Goal: Task Accomplishment & Management: Manage account settings

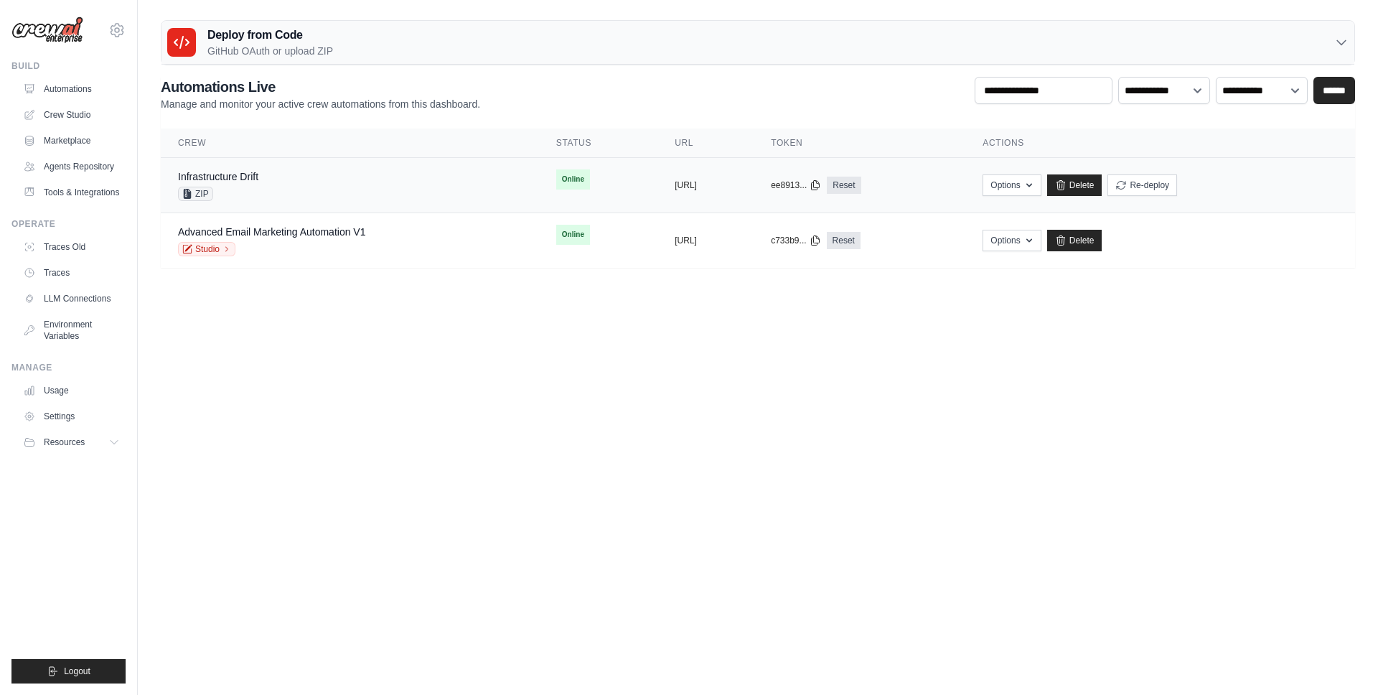
click at [411, 169] on div "Infrastructure Drift ZIP" at bounding box center [350, 185] width 344 height 32
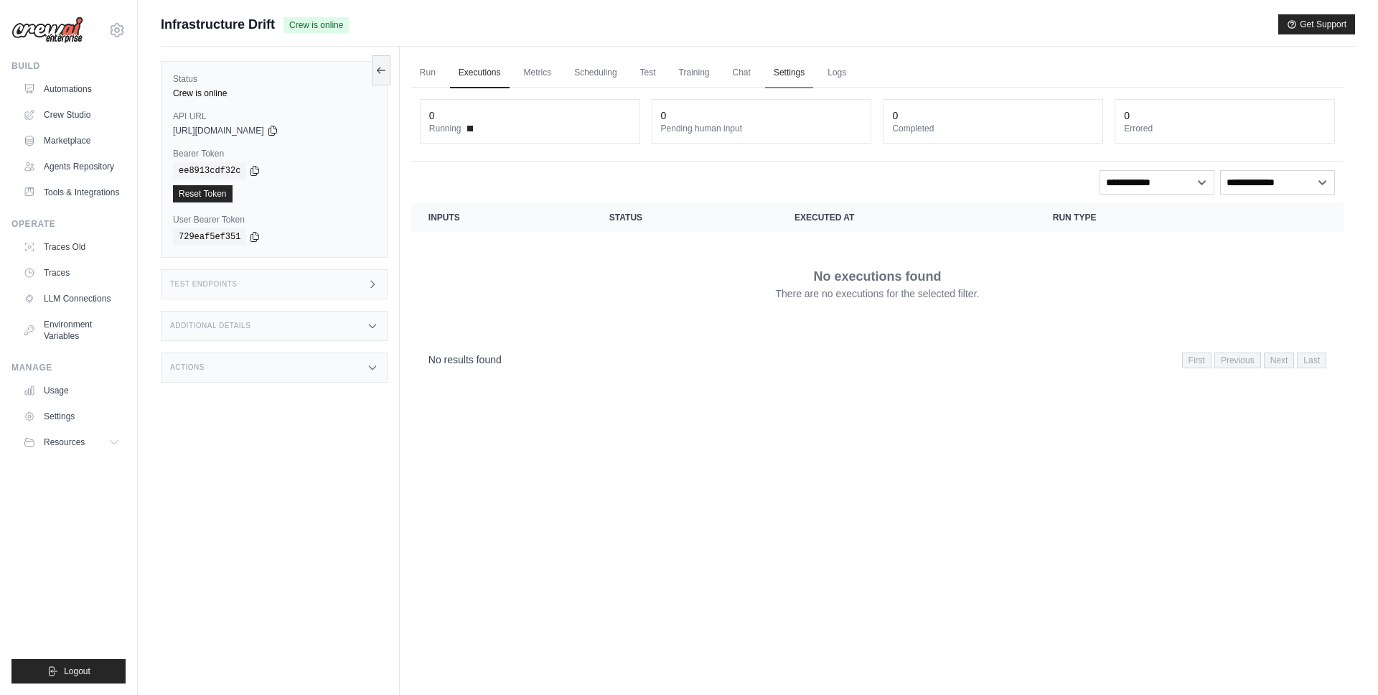
click at [786, 67] on link "Settings" at bounding box center [789, 73] width 48 height 30
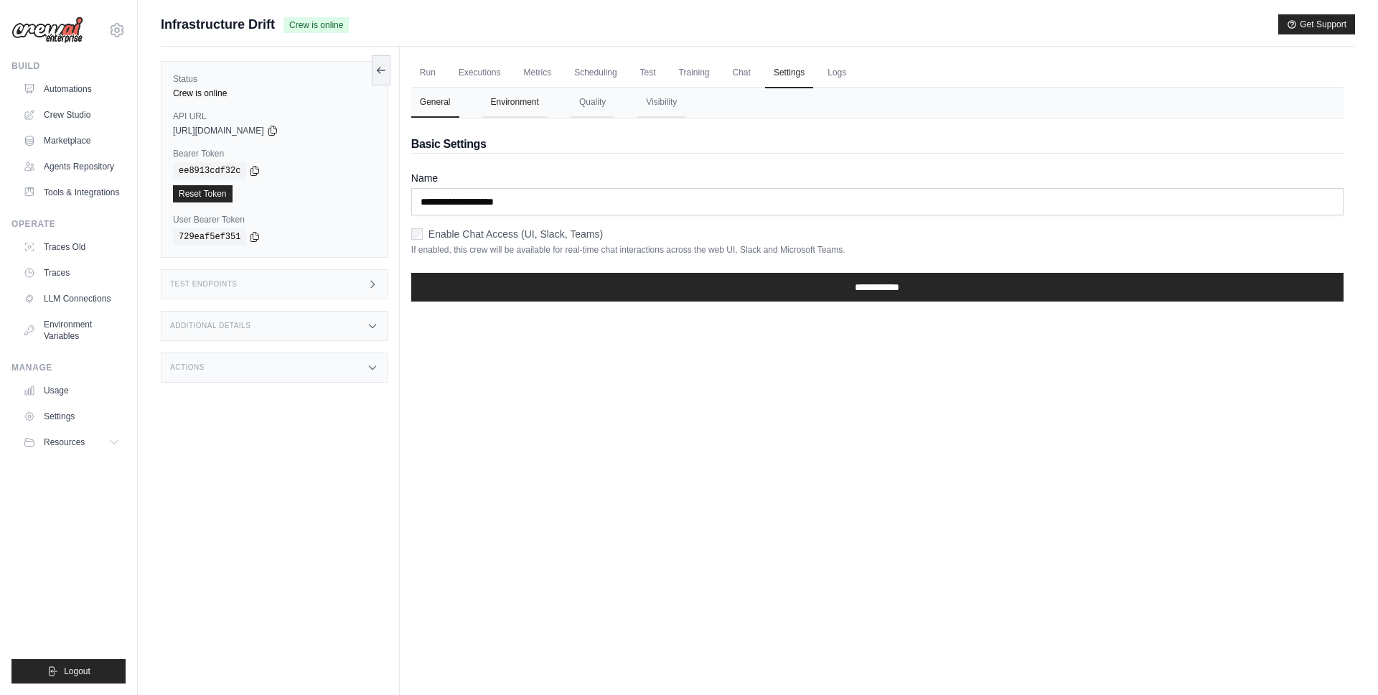
click at [547, 111] on button "Environment" at bounding box center [514, 103] width 65 height 30
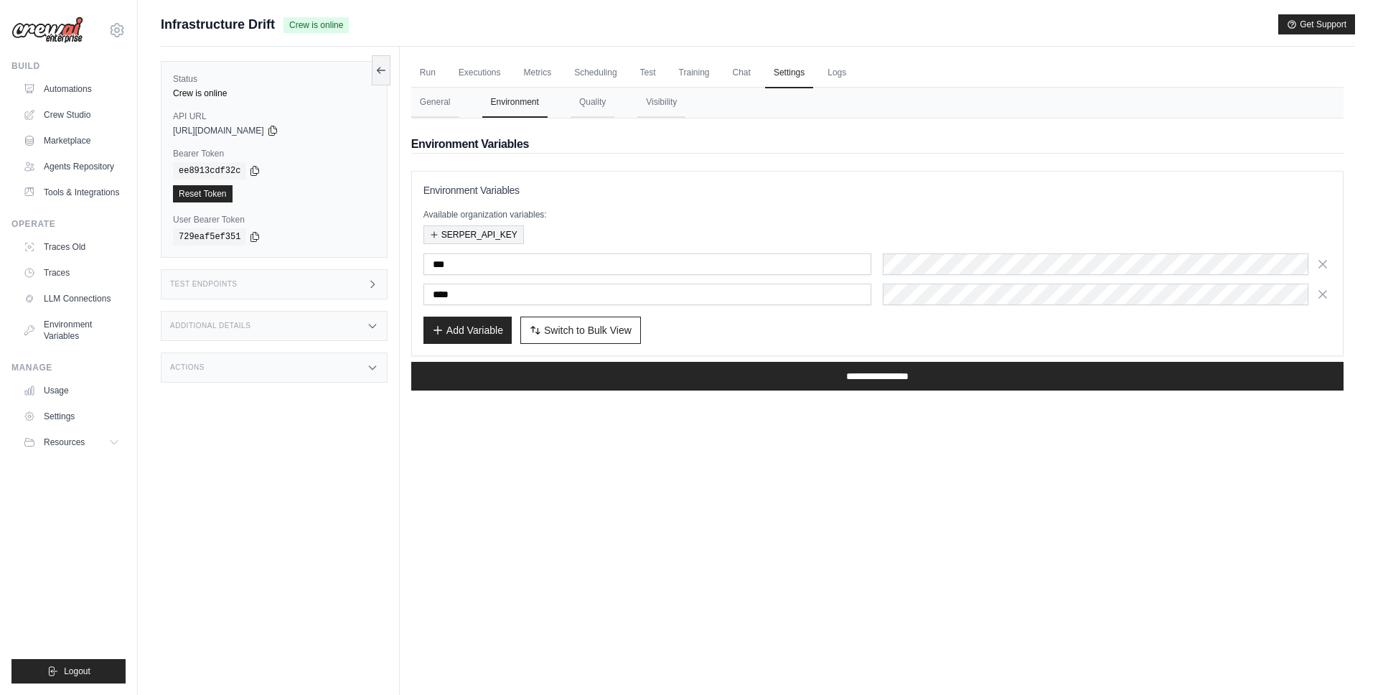
drag, startPoint x: 483, startPoint y: 229, endPoint x: 497, endPoint y: 238, distance: 16.5
click at [483, 229] on button "SERPER_API_KEY" at bounding box center [474, 234] width 100 height 19
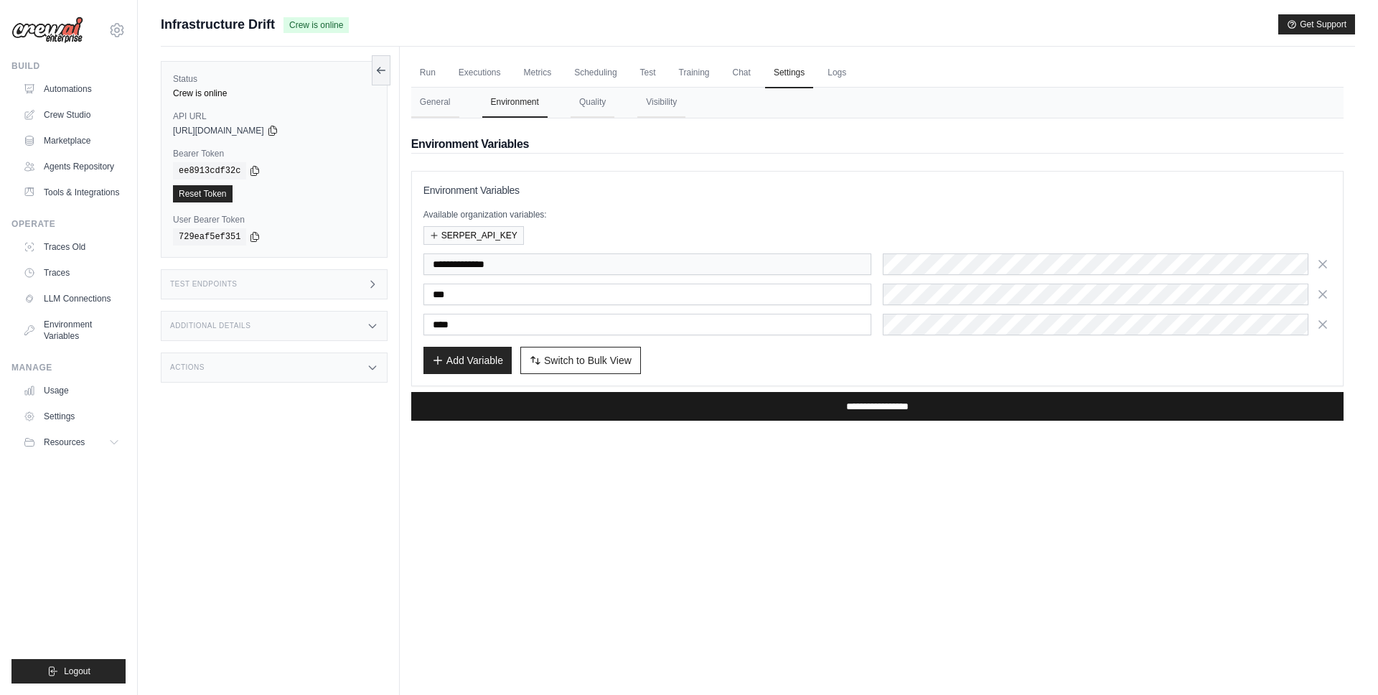
click at [907, 411] on input "**********" at bounding box center [877, 406] width 932 height 29
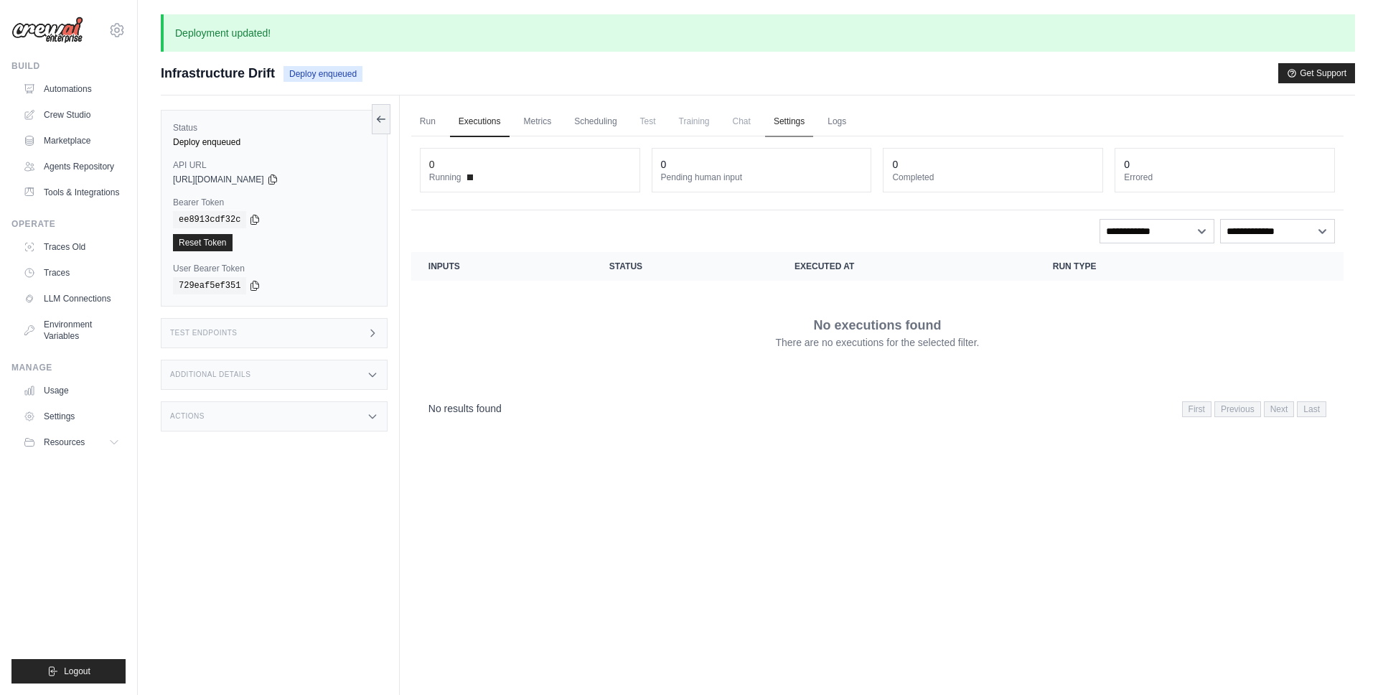
click at [792, 110] on link "Settings" at bounding box center [789, 122] width 48 height 30
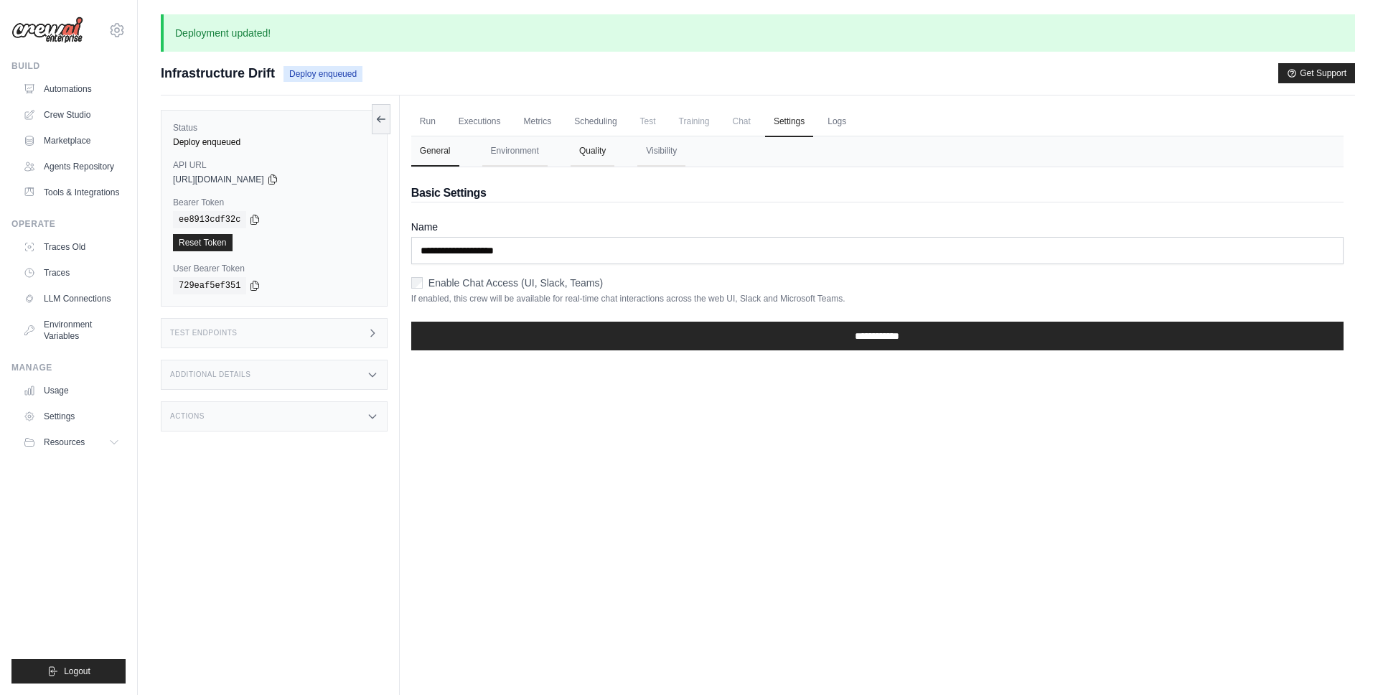
click at [583, 154] on button "Quality" at bounding box center [593, 151] width 44 height 30
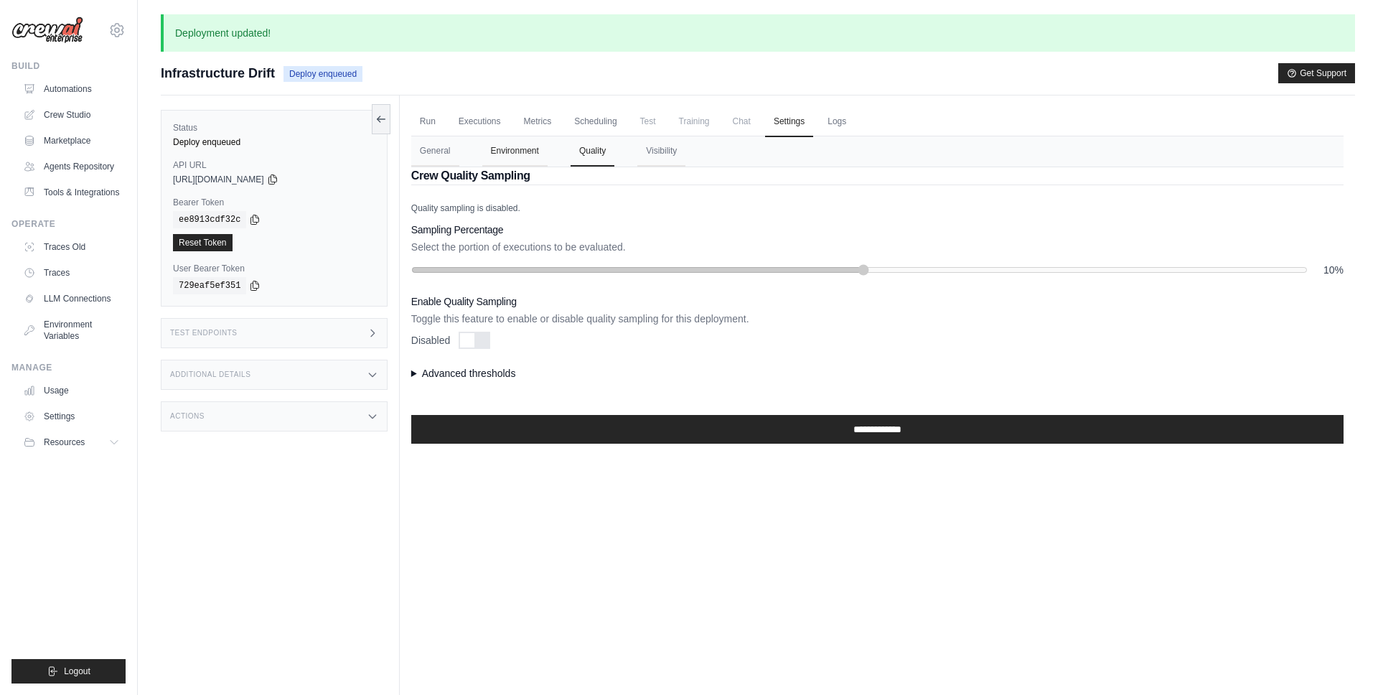
click at [533, 154] on button "Environment" at bounding box center [514, 151] width 65 height 30
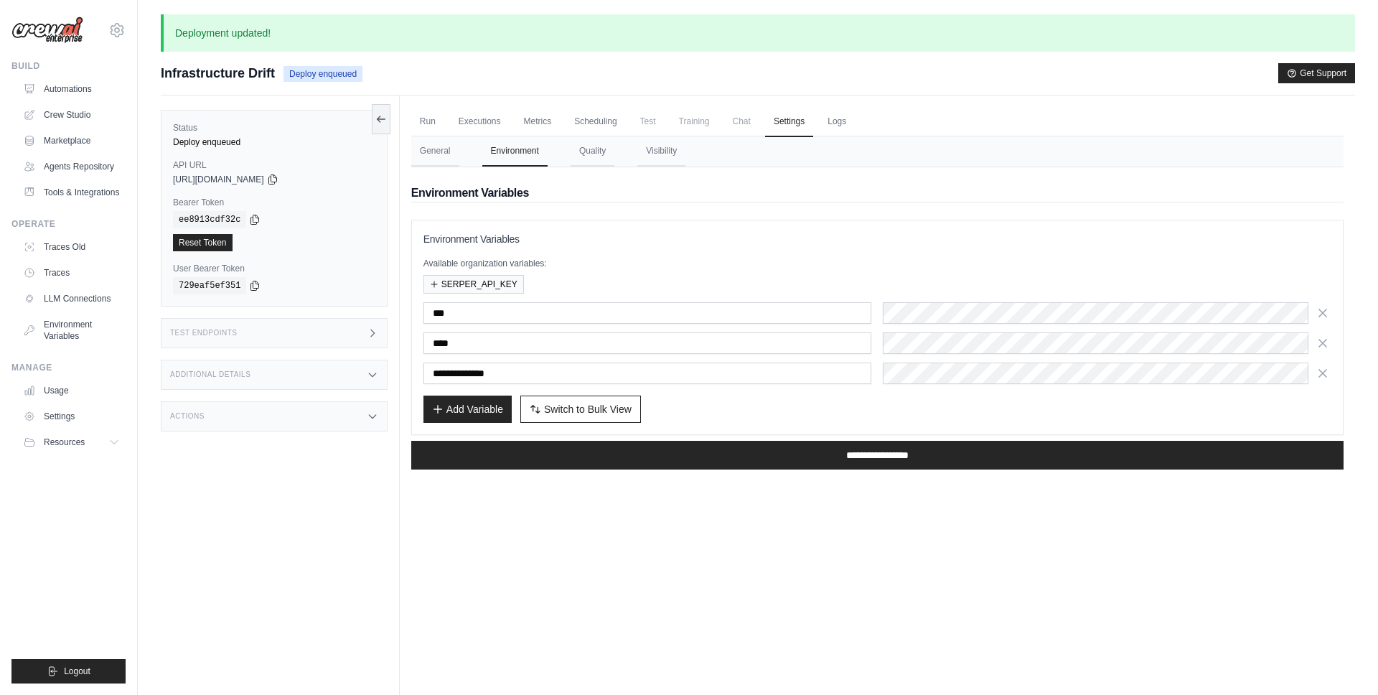
click at [933, 327] on div "**********" at bounding box center [878, 343] width 908 height 82
click at [941, 324] on div "**********" at bounding box center [878, 343] width 908 height 82
click at [637, 258] on p "Available organization variables:" at bounding box center [878, 263] width 908 height 11
click at [1331, 371] on button "button" at bounding box center [1322, 373] width 17 height 22
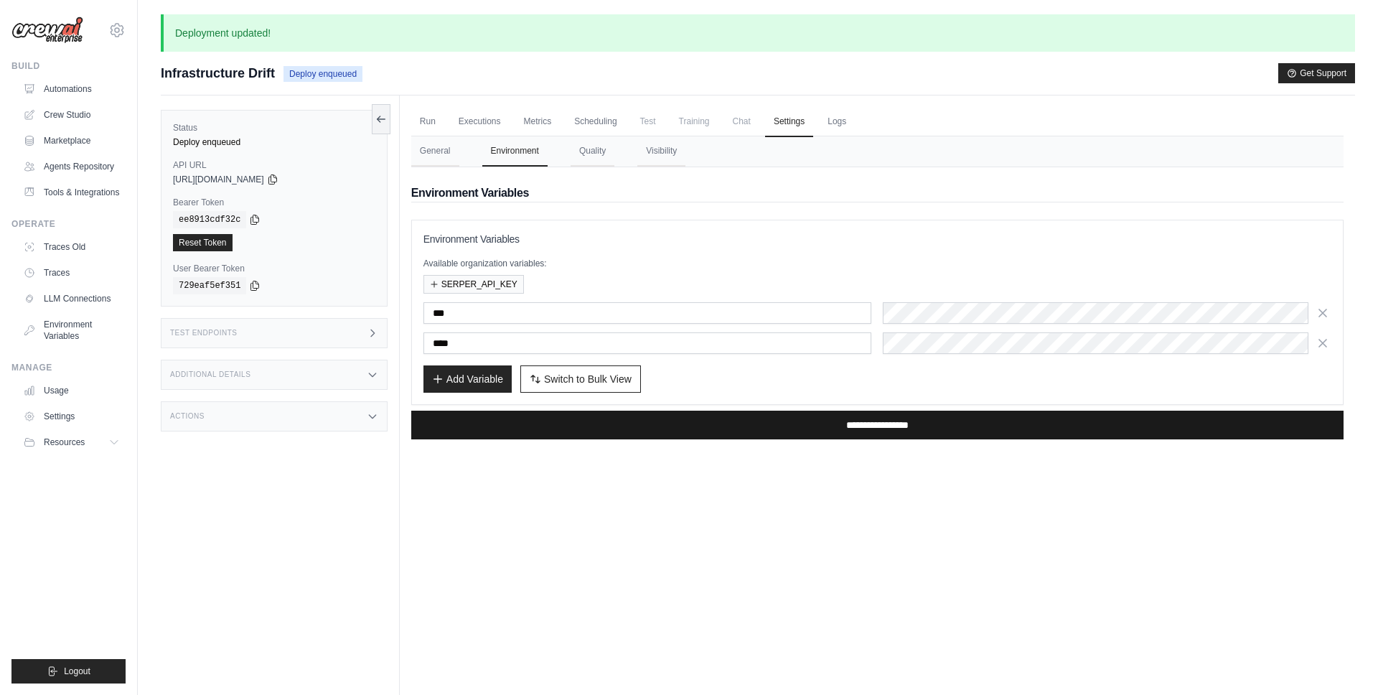
click at [1148, 439] on div "**********" at bounding box center [877, 428] width 932 height 46
click at [1133, 418] on input "**********" at bounding box center [877, 425] width 932 height 29
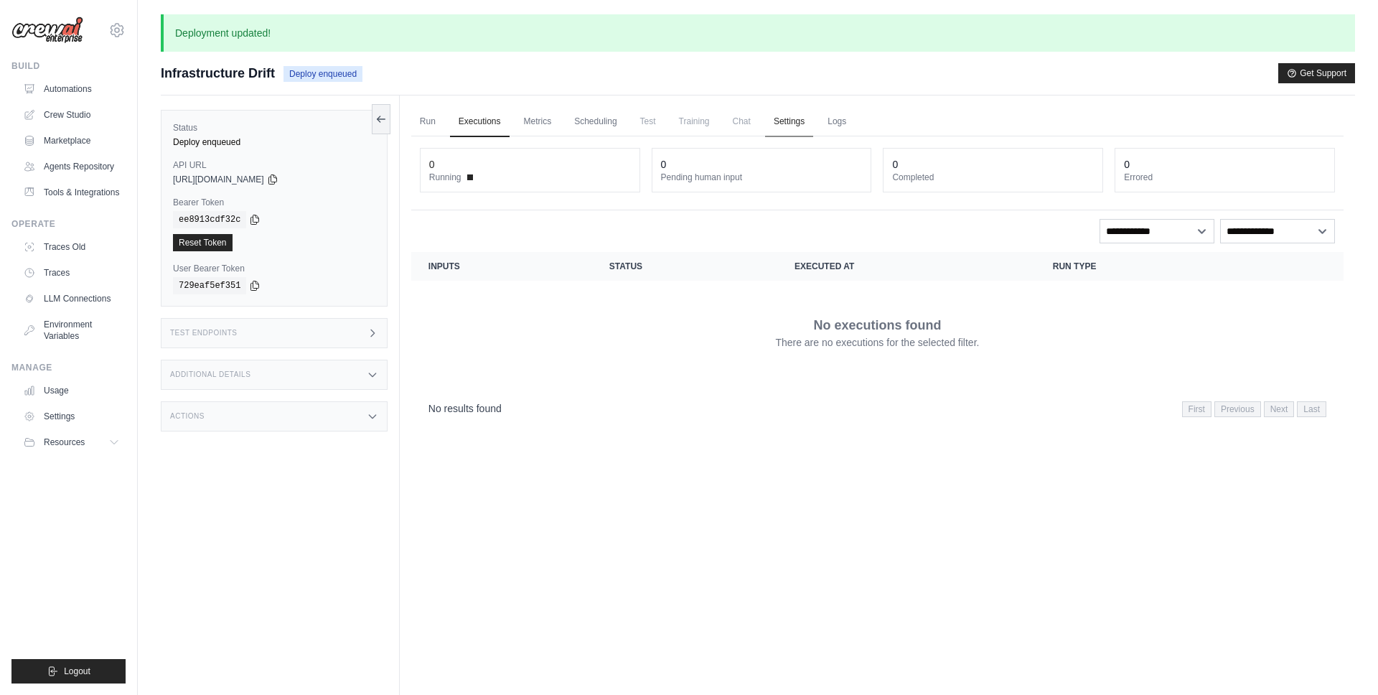
drag, startPoint x: 774, startPoint y: 118, endPoint x: 776, endPoint y: 126, distance: 8.2
click at [774, 118] on link "Settings" at bounding box center [789, 122] width 48 height 30
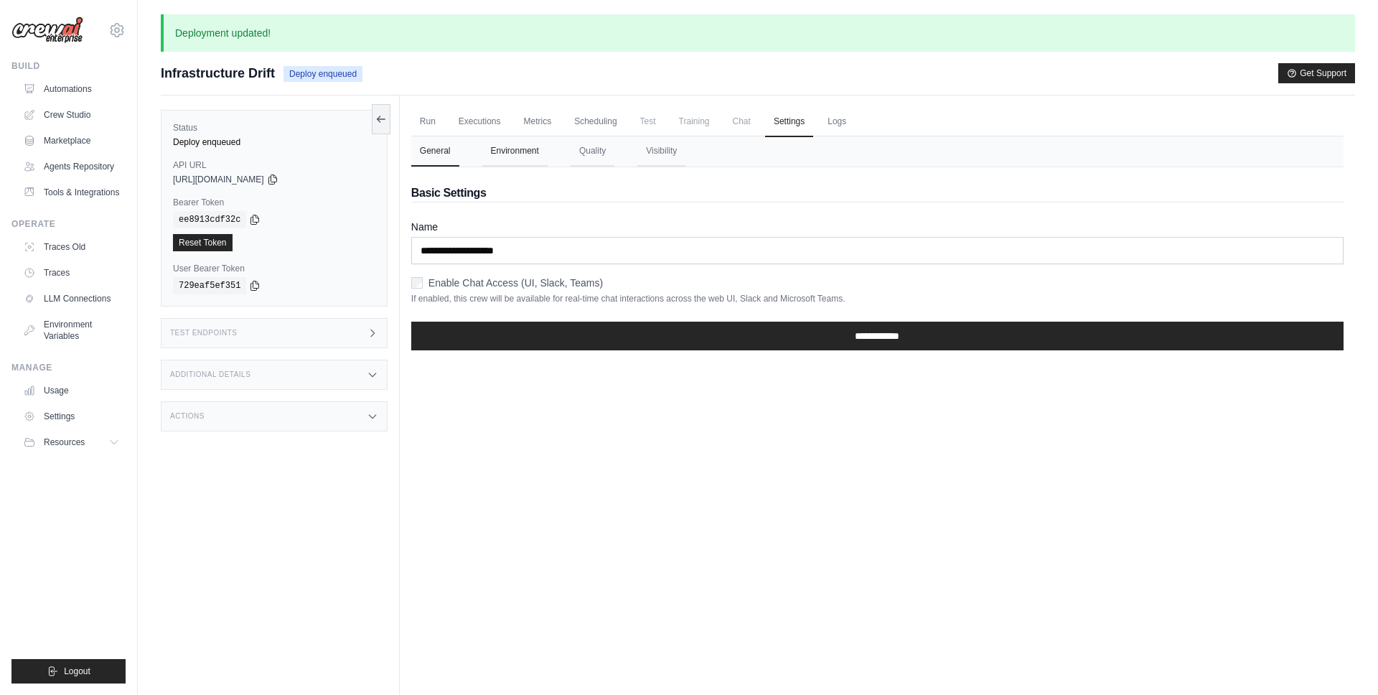
click at [490, 136] on button "Environment" at bounding box center [514, 151] width 65 height 30
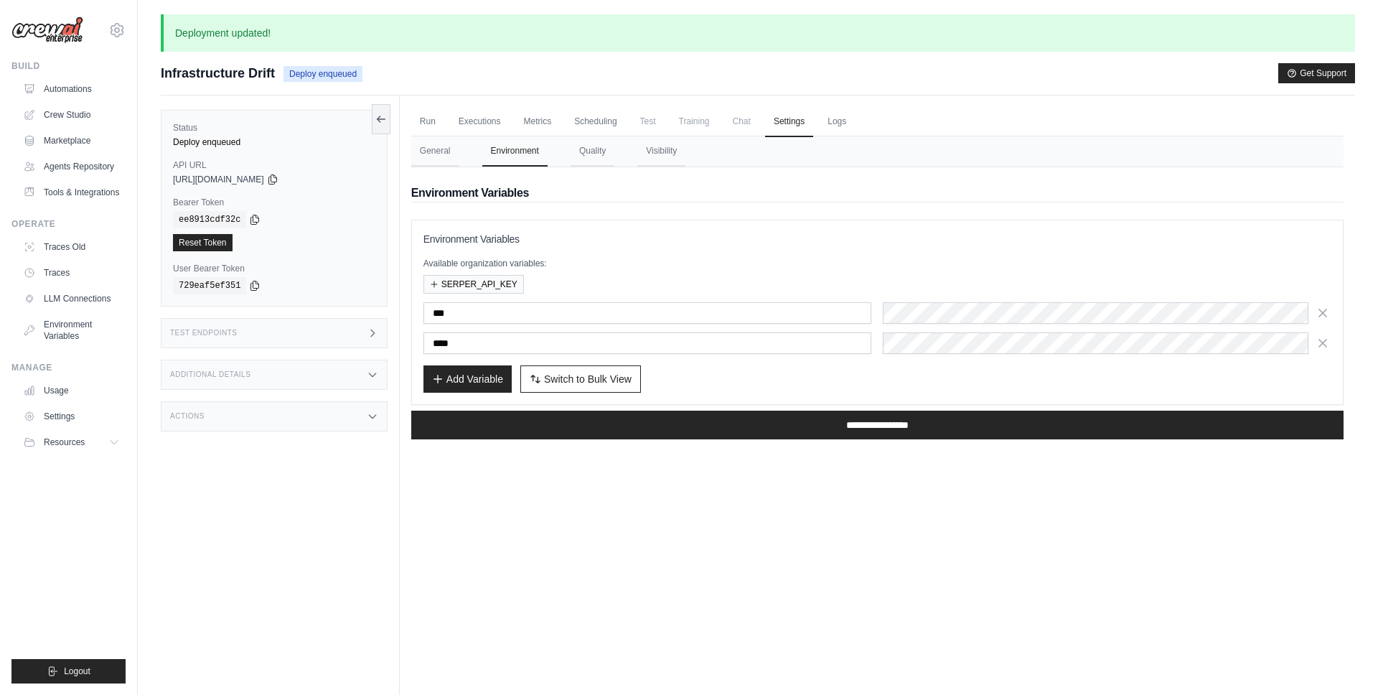
click at [495, 141] on button "Environment" at bounding box center [514, 151] width 65 height 30
click at [774, 573] on div "Run Executions Metrics Scheduling Test Training Chat Settings Logs 0 Running 0 …" at bounding box center [877, 442] width 955 height 695
click at [434, 240] on h3 "Environment Variables" at bounding box center [878, 239] width 908 height 14
click at [432, 240] on h3 "Environment Variables" at bounding box center [878, 239] width 908 height 14
drag, startPoint x: 415, startPoint y: 240, endPoint x: 474, endPoint y: 236, distance: 59.7
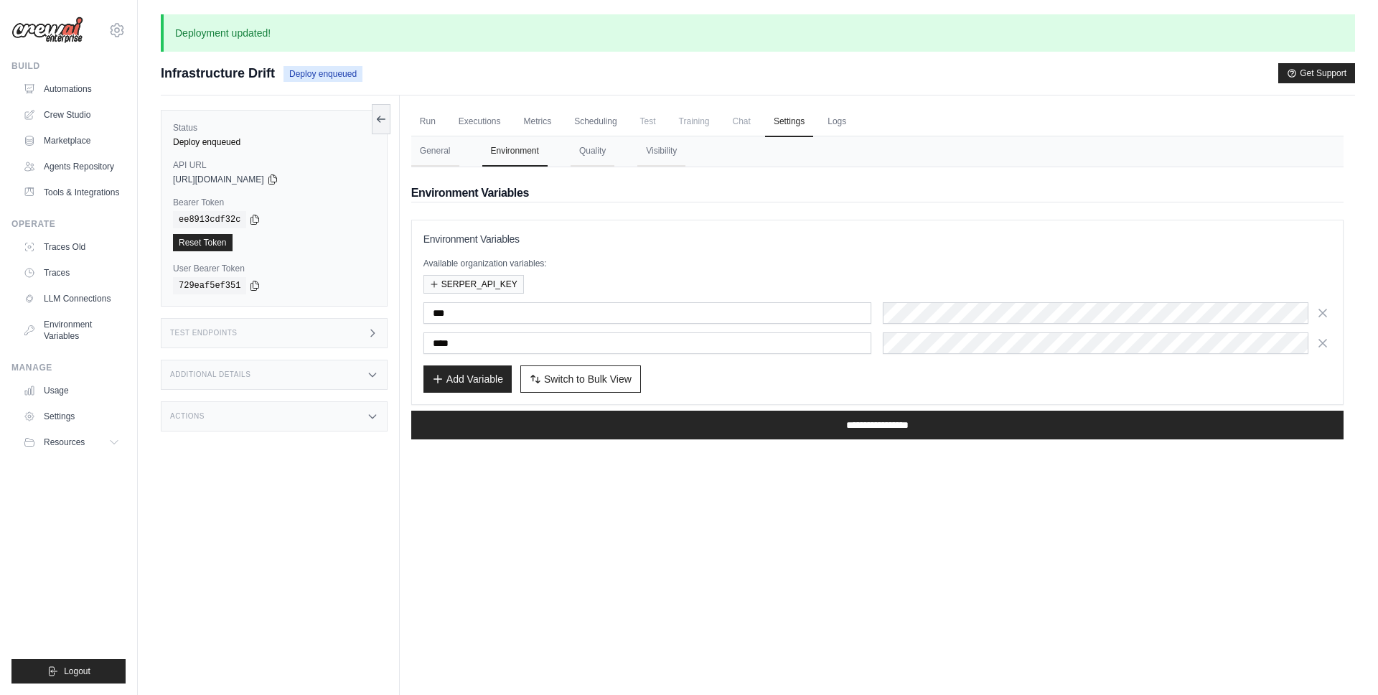
click at [443, 237] on div "Environment Variables Available organization variables: SERPER_API_KEY *** ****…" at bounding box center [877, 312] width 932 height 185
drag, startPoint x: 445, startPoint y: 235, endPoint x: 414, endPoint y: 235, distance: 30.9
click at [424, 236] on h3 "Environment Variables" at bounding box center [878, 239] width 908 height 14
drag, startPoint x: 414, startPoint y: 235, endPoint x: 744, endPoint y: 234, distance: 330.2
click at [666, 230] on div "Environment Variables Available organization variables: SERPER_API_KEY *** ****…" at bounding box center [877, 312] width 932 height 185
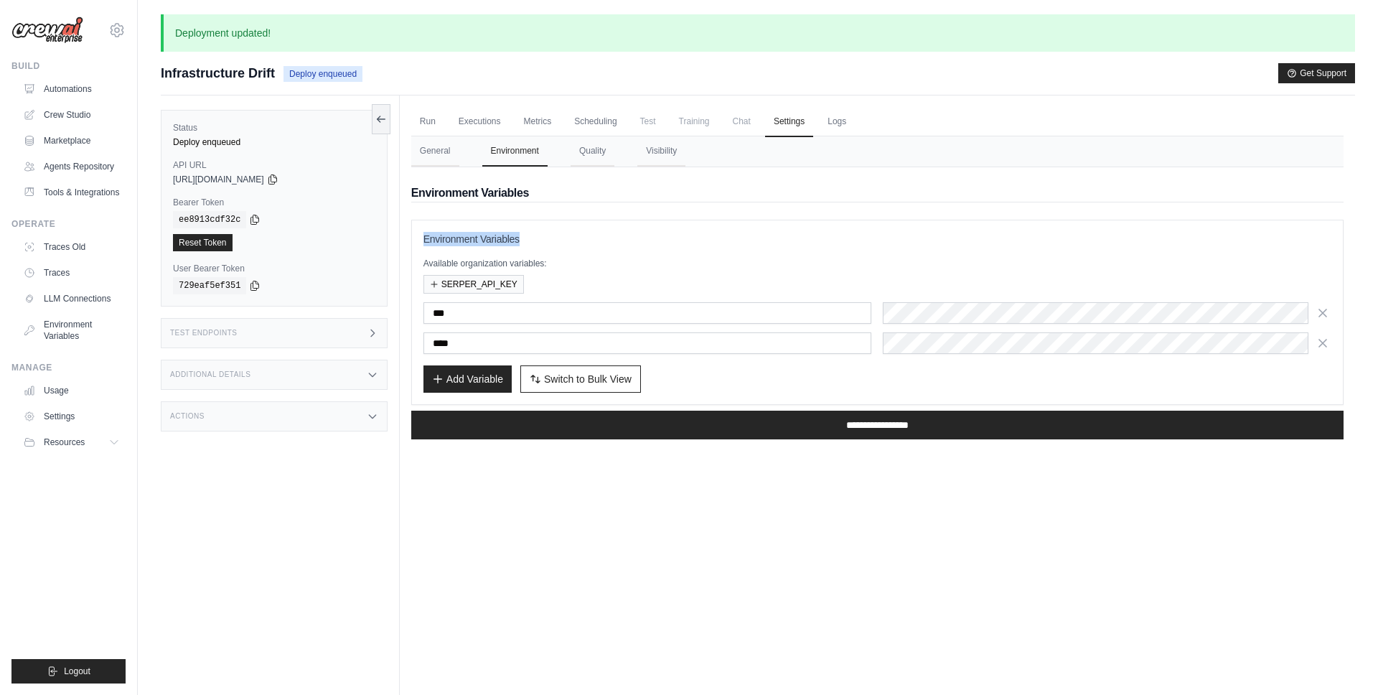
click at [390, 230] on div "Status Deploy enqueued API URL copied https://infrastructure-drift-bf3dd962-9f0…" at bounding box center [758, 442] width 1194 height 695
drag, startPoint x: 406, startPoint y: 226, endPoint x: 424, endPoint y: 226, distance: 17.2
click at [406, 226] on div "Run Executions Metrics Scheduling Test Training Chat Settings Logs 0 Running 0 …" at bounding box center [877, 442] width 955 height 695
drag, startPoint x: 482, startPoint y: 238, endPoint x: 542, endPoint y: 238, distance: 60.3
click at [526, 240] on h3 "Environment Variables" at bounding box center [878, 239] width 908 height 14
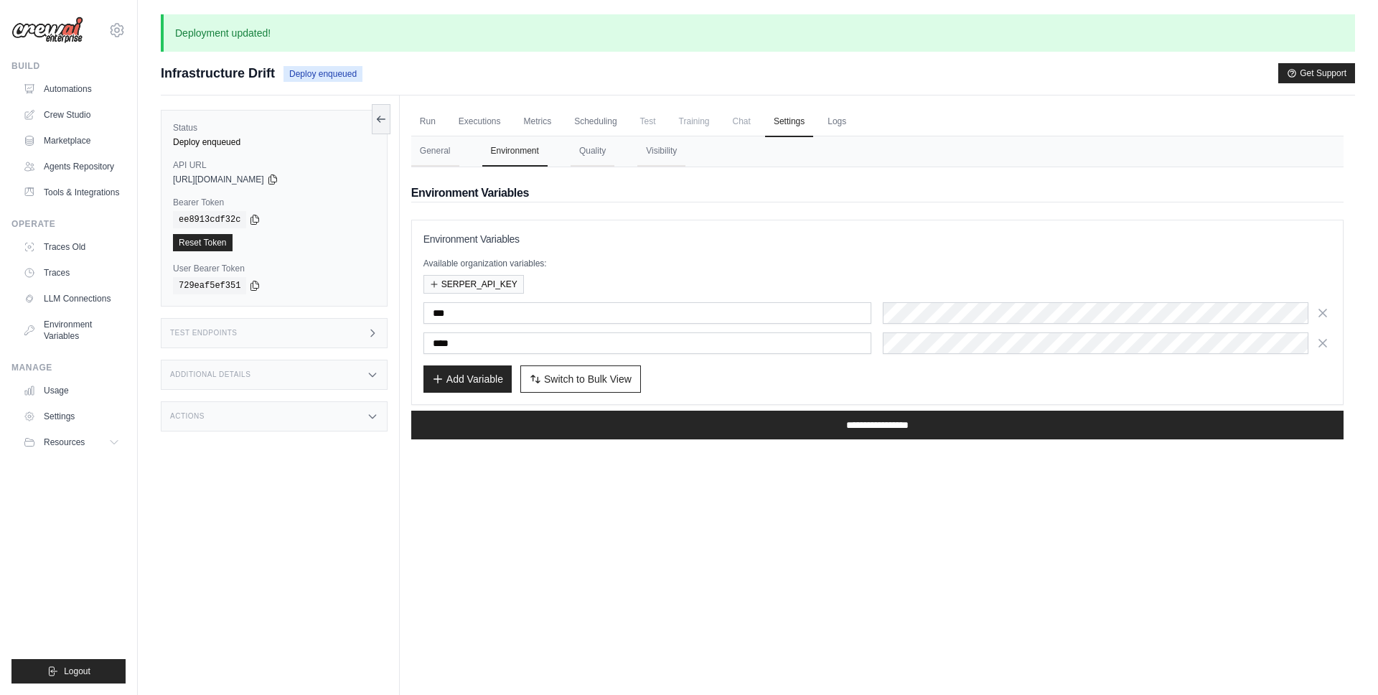
click at [542, 237] on h3 "Environment Variables" at bounding box center [878, 239] width 908 height 14
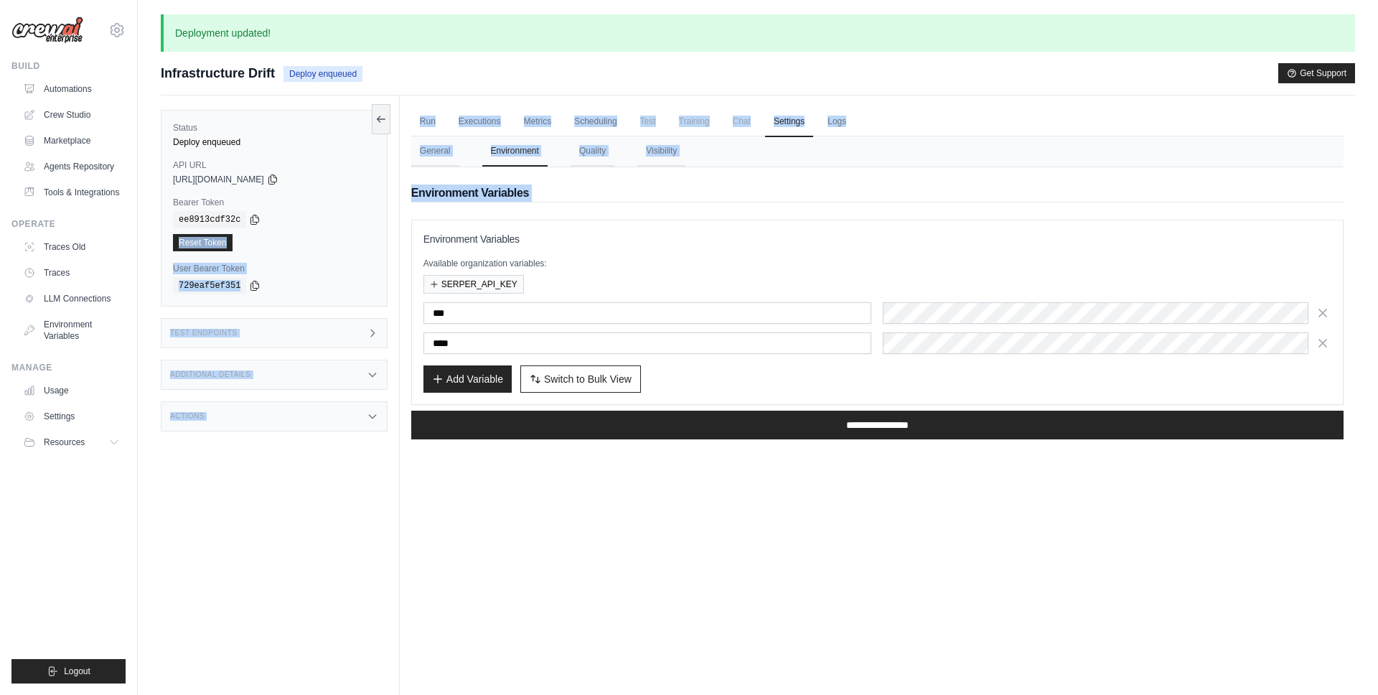
drag, startPoint x: 402, startPoint y: 231, endPoint x: 389, endPoint y: 231, distance: 12.9
click at [389, 230] on div "Status Deploy enqueued API URL copied https://infrastructure-drift-bf3dd962-9f0…" at bounding box center [758, 442] width 1194 height 695
drag, startPoint x: 396, startPoint y: 231, endPoint x: 467, endPoint y: 235, distance: 71.9
click at [467, 235] on div "Status Deploy enqueued API URL copied https://infrastructure-drift-bf3dd962-9f0…" at bounding box center [758, 442] width 1194 height 695
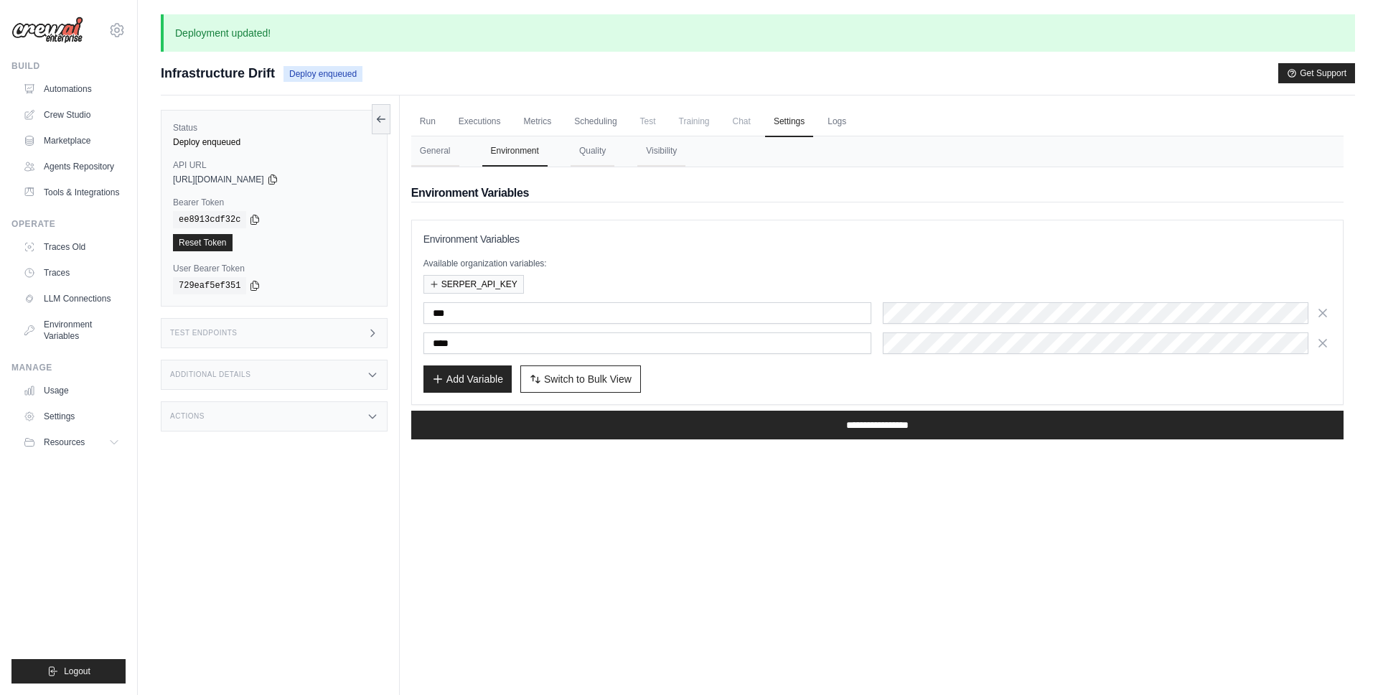
drag, startPoint x: 467, startPoint y: 235, endPoint x: 443, endPoint y: 233, distance: 24.4
click at [464, 235] on h3 "Environment Variables" at bounding box center [878, 239] width 908 height 14
click at [434, 233] on h3 "Environment Variables" at bounding box center [878, 239] width 908 height 14
click at [431, 233] on h3 "Environment Variables" at bounding box center [878, 239] width 908 height 14
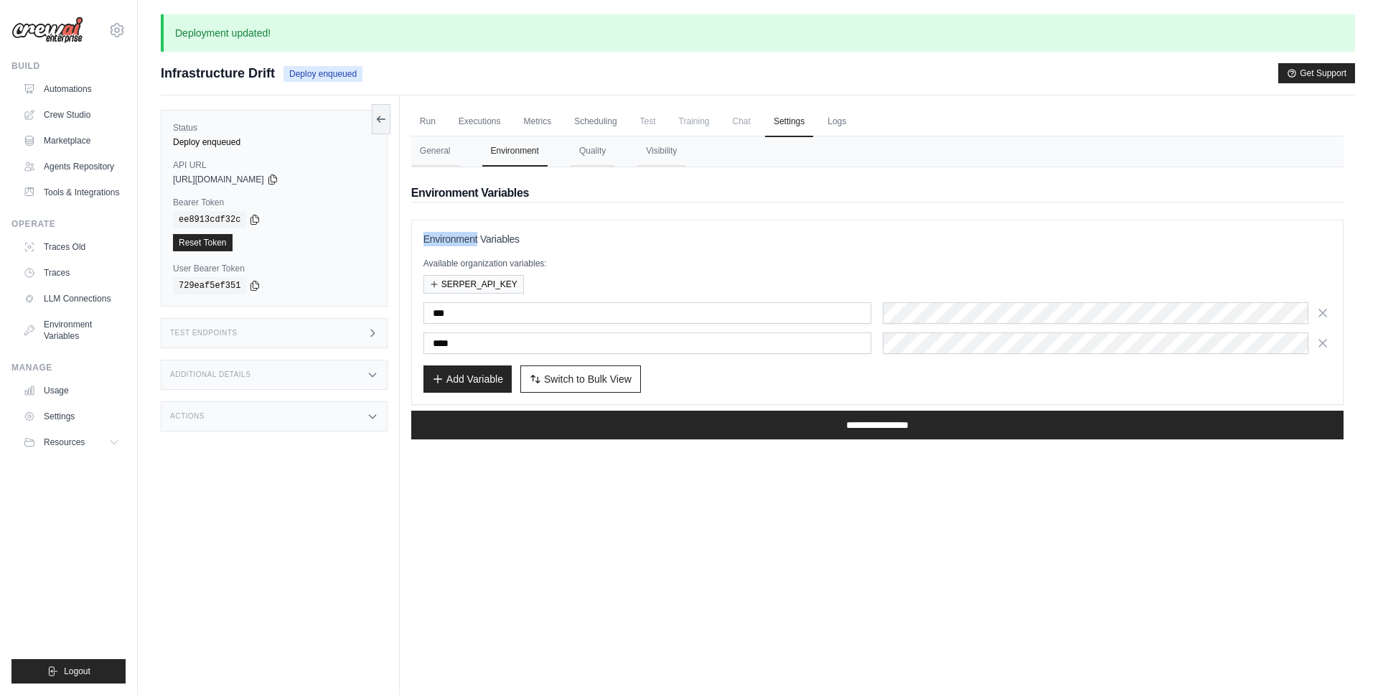
click at [466, 228] on div "Environment Variables Available organization variables: SERPER_API_KEY *** ****…" at bounding box center [877, 312] width 932 height 185
click at [502, 227] on div "Environment Variables Available organization variables: SERPER_API_KEY *** ****…" at bounding box center [877, 312] width 932 height 185
drag, startPoint x: 502, startPoint y: 227, endPoint x: 401, endPoint y: 210, distance: 103.3
click at [493, 228] on div "Environment Variables Available organization variables: SERPER_API_KEY *** ****…" at bounding box center [877, 312] width 932 height 185
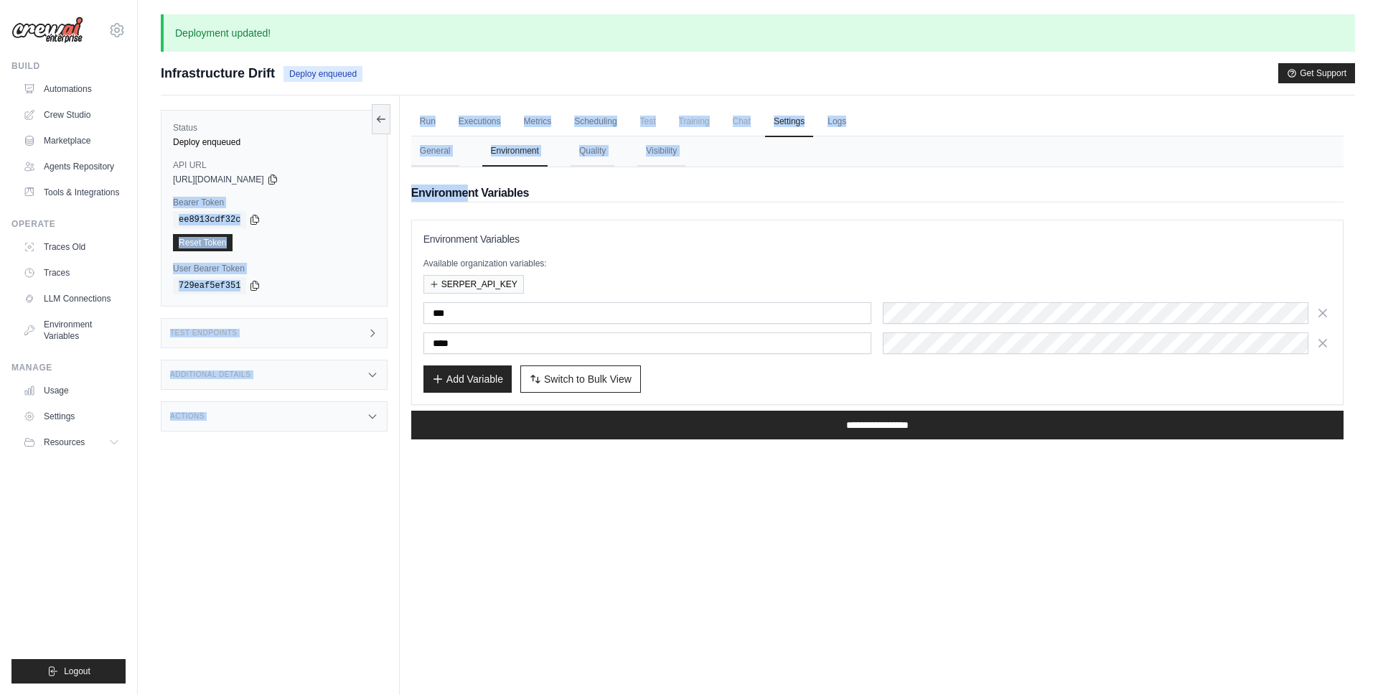
click at [469, 196] on div "Status Deploy enqueued API URL copied https://infrastructure-drift-bf3dd962-9f0…" at bounding box center [758, 442] width 1194 height 695
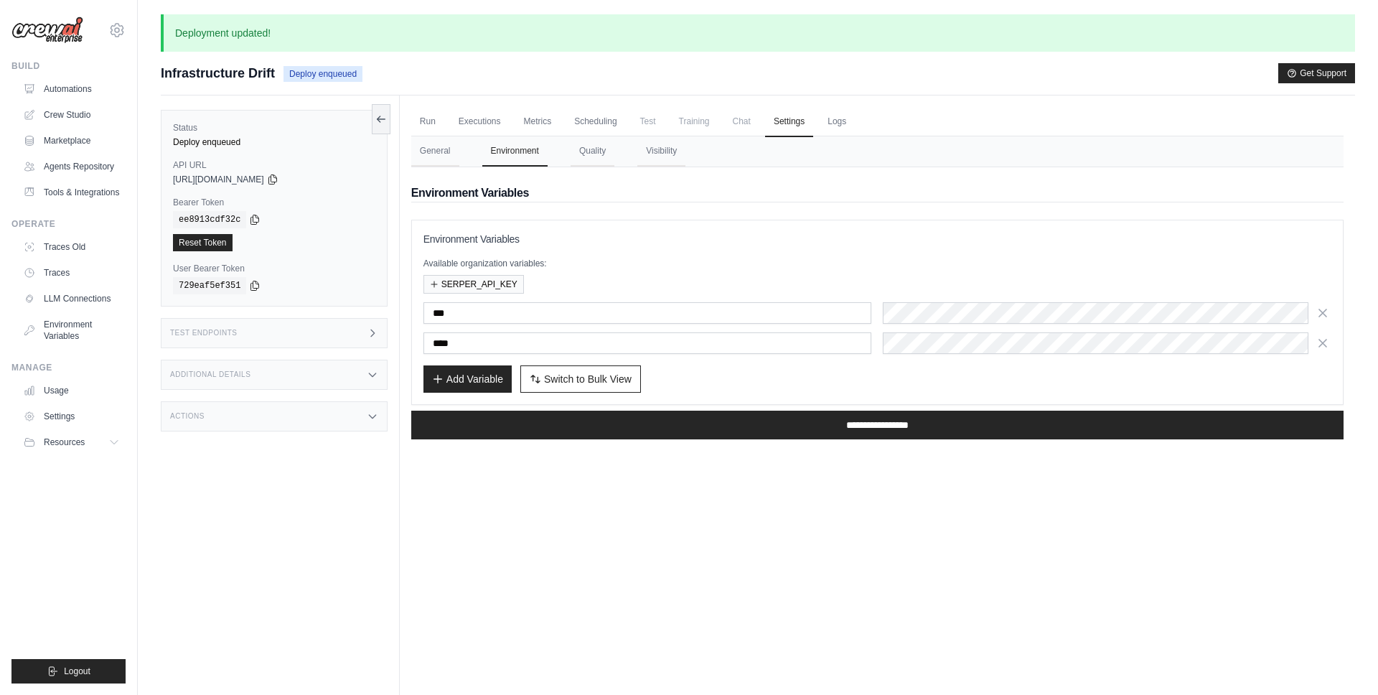
drag, startPoint x: 477, startPoint y: 197, endPoint x: 449, endPoint y: 198, distance: 28.7
click at [476, 197] on h2 "Environment Variables" at bounding box center [877, 192] width 932 height 17
click at [445, 198] on h2 "Environment Variables" at bounding box center [877, 192] width 932 height 17
click at [445, 197] on h2 "Environment Variables" at bounding box center [877, 192] width 932 height 17
click at [607, 200] on h2 "Environment Variables" at bounding box center [877, 192] width 932 height 17
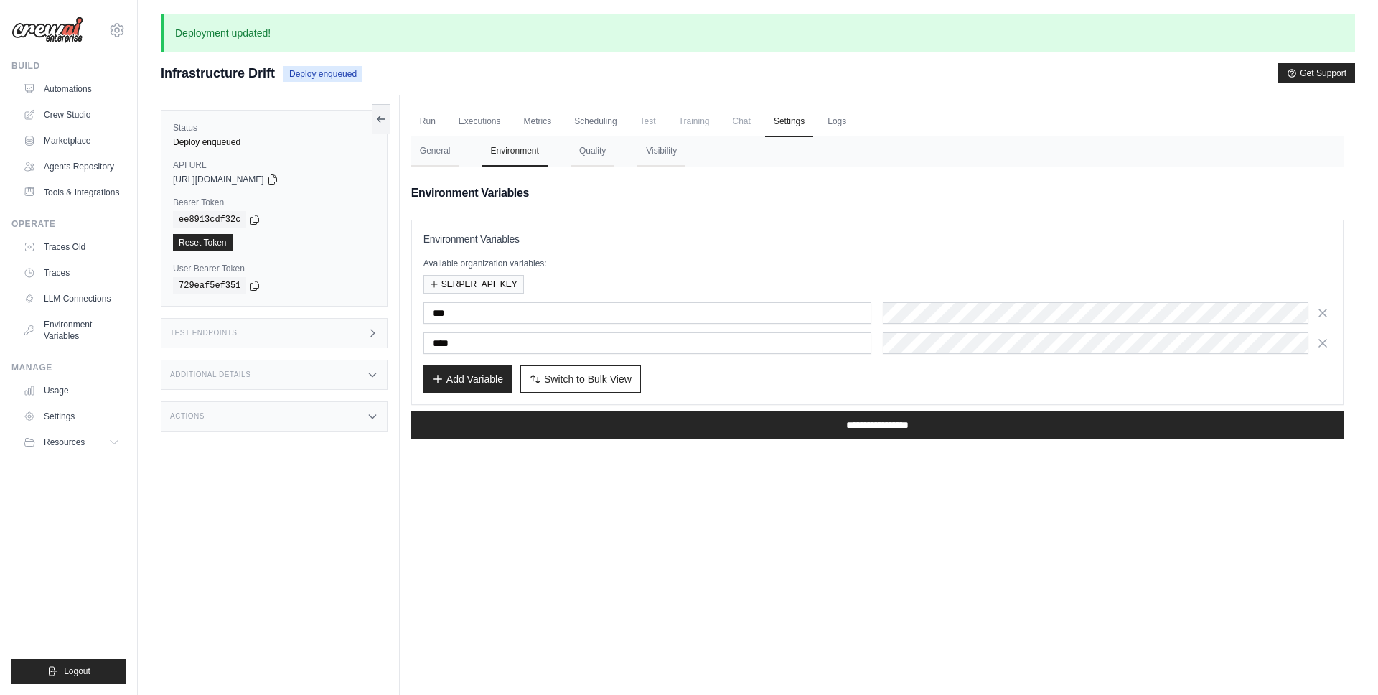
click at [608, 200] on h2 "Environment Variables" at bounding box center [877, 192] width 932 height 17
click at [474, 281] on button "SERPER_API_KEY" at bounding box center [474, 283] width 100 height 19
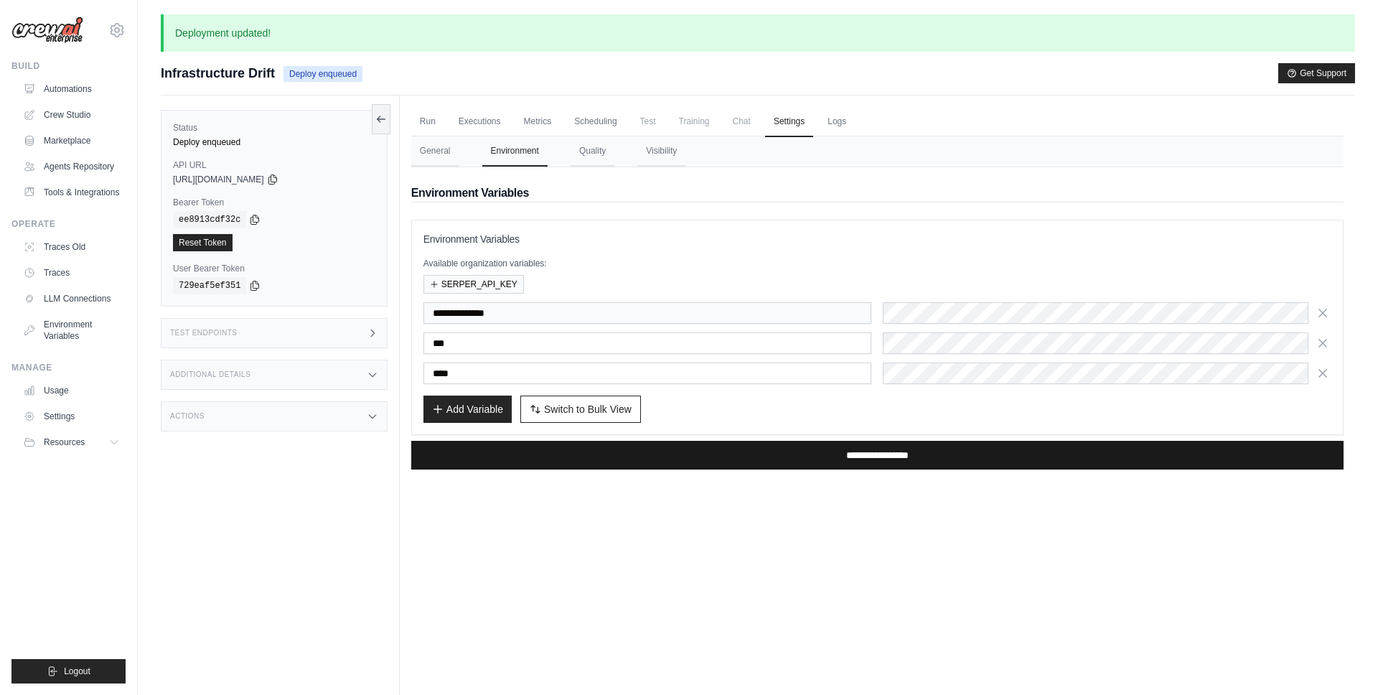
click at [668, 444] on input "**********" at bounding box center [877, 455] width 932 height 29
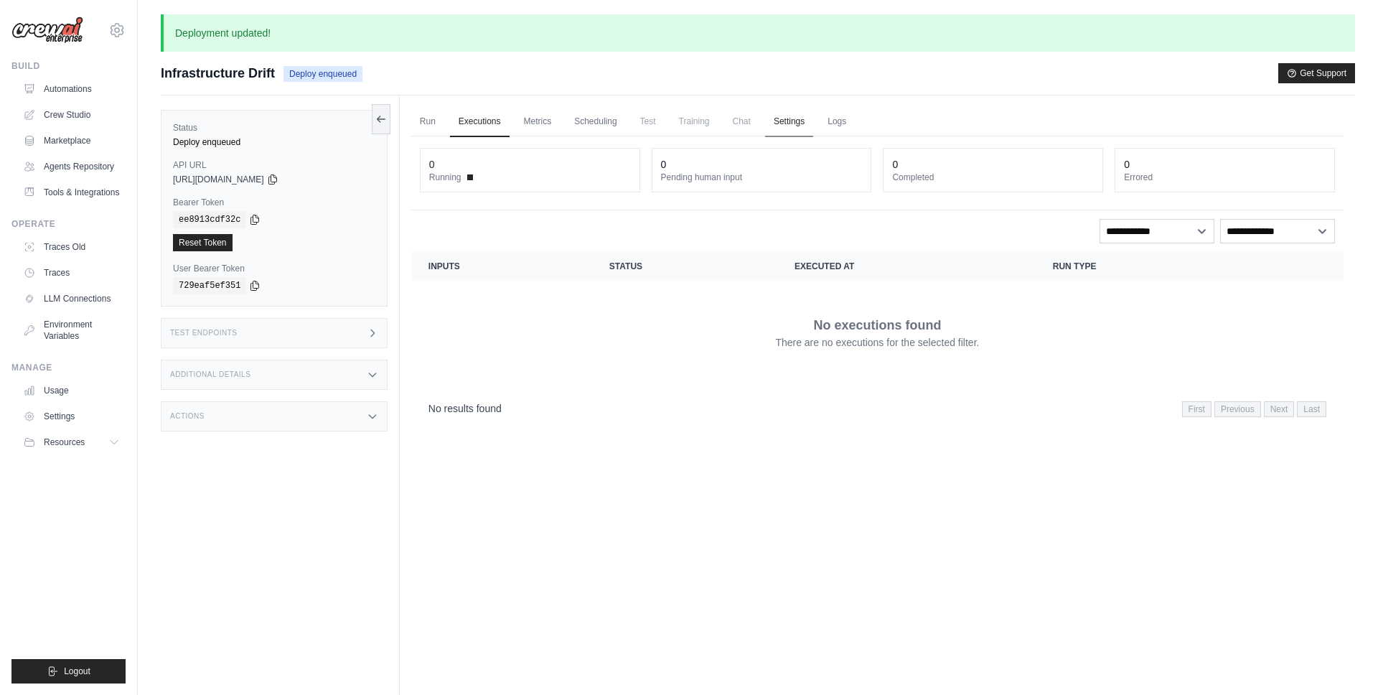
click at [782, 113] on link "Settings" at bounding box center [789, 122] width 48 height 30
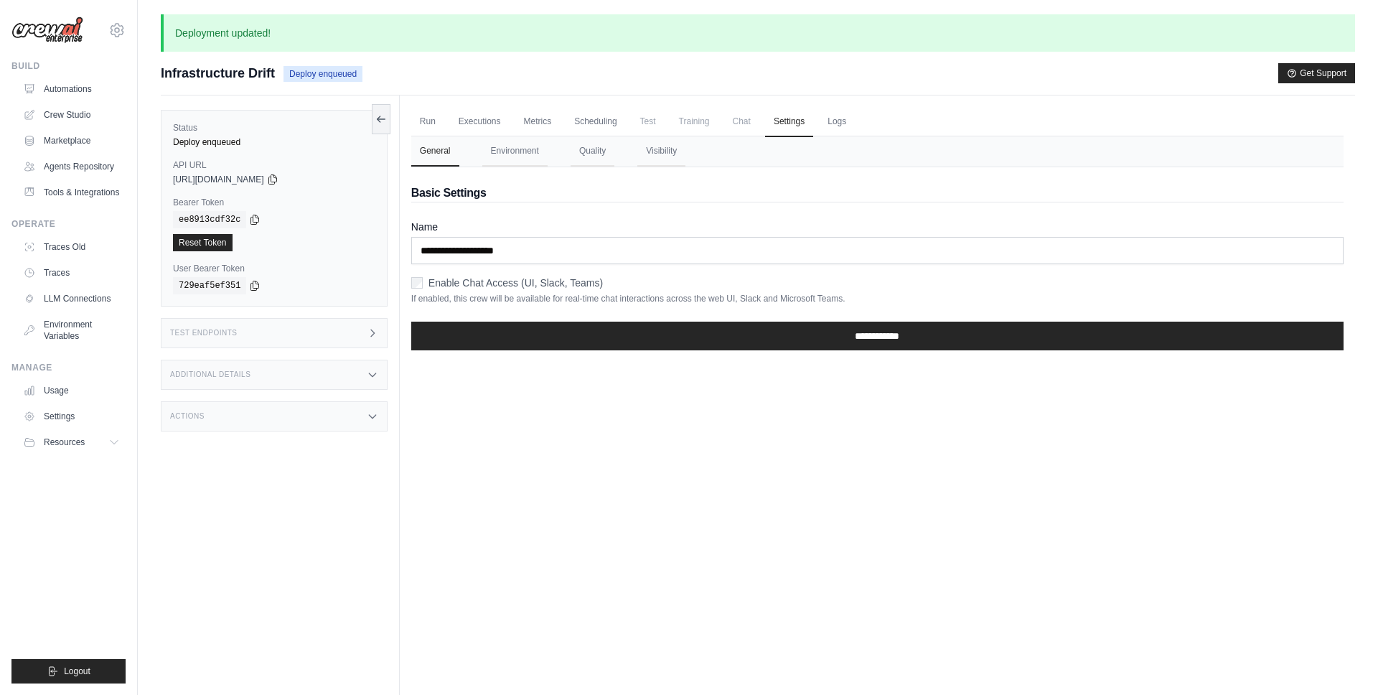
drag, startPoint x: 525, startPoint y: 154, endPoint x: 564, endPoint y: 149, distance: 39.1
click at [525, 154] on button "Environment" at bounding box center [514, 151] width 65 height 30
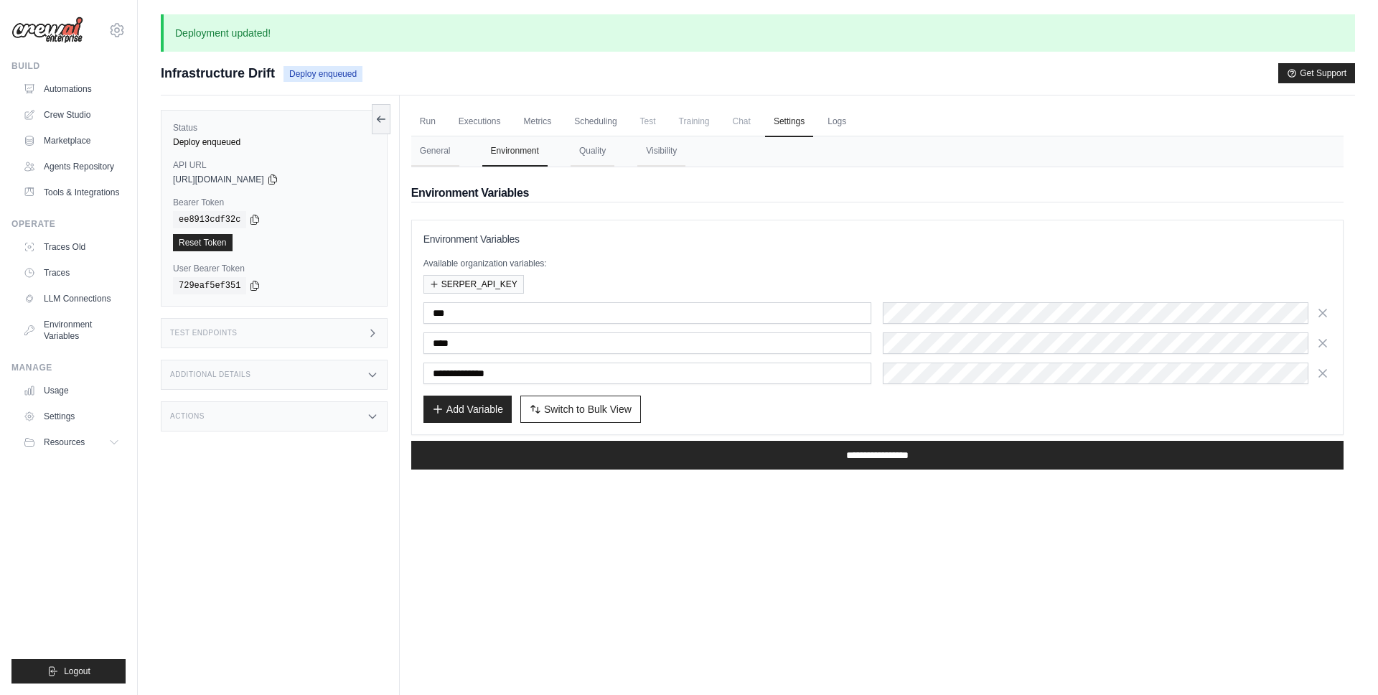
drag, startPoint x: 1315, startPoint y: 371, endPoint x: 1321, endPoint y: 365, distance: 8.1
click at [1316, 371] on icon "button" at bounding box center [1323, 373] width 14 height 14
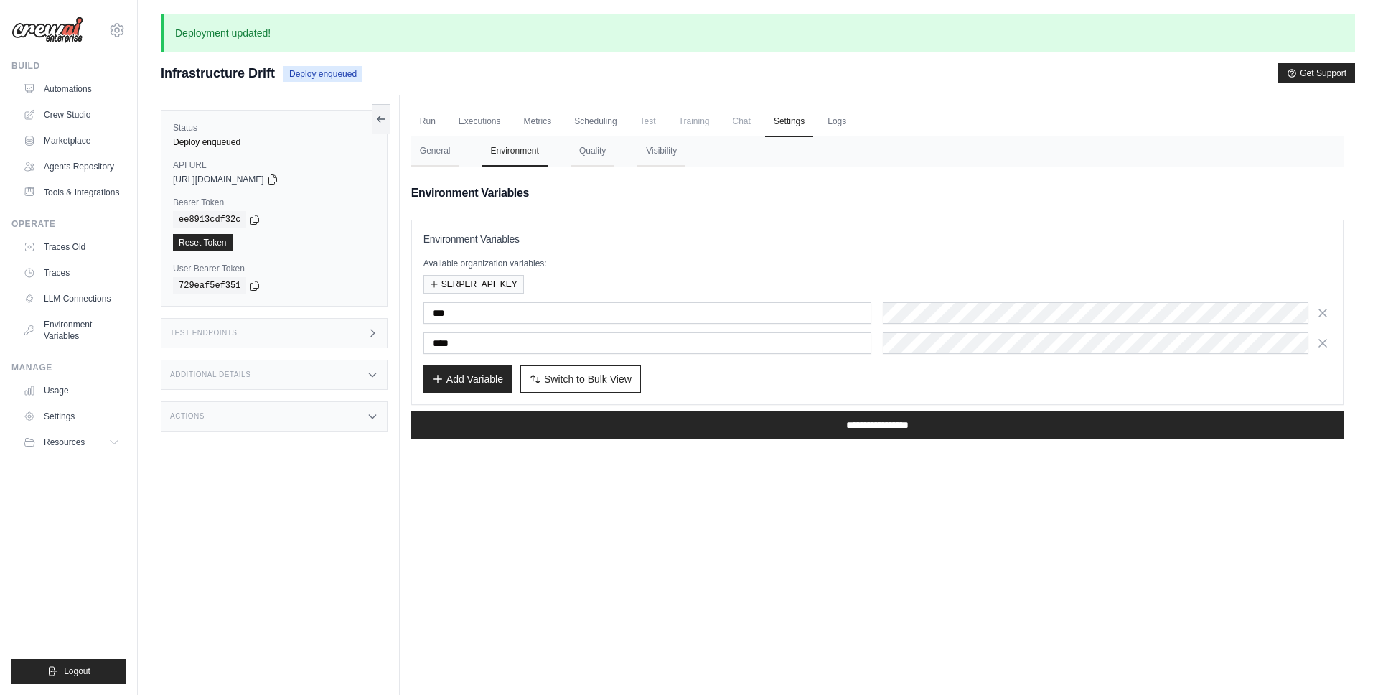
click at [1323, 345] on icon "button" at bounding box center [1323, 343] width 14 height 14
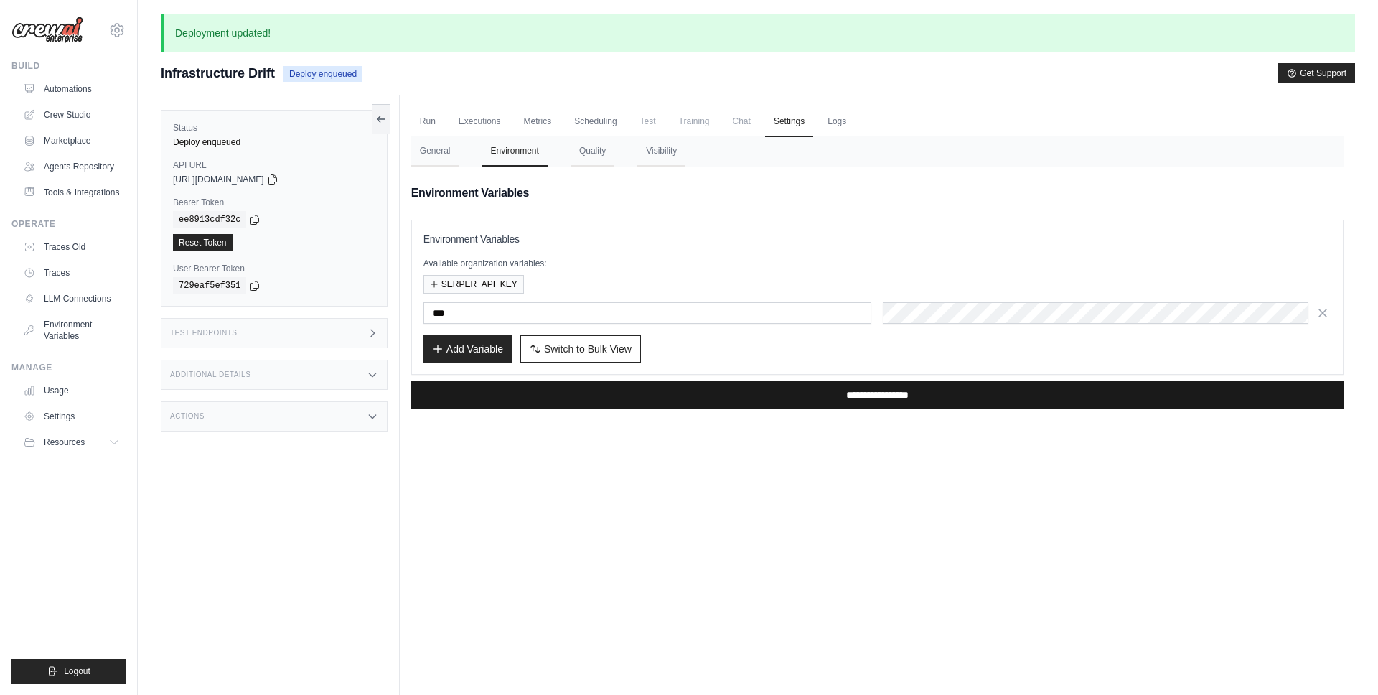
drag, startPoint x: 962, startPoint y: 420, endPoint x: 969, endPoint y: 391, distance: 29.6
click at [962, 420] on div "**********" at bounding box center [877, 398] width 932 height 46
click at [969, 391] on input "**********" at bounding box center [877, 394] width 932 height 29
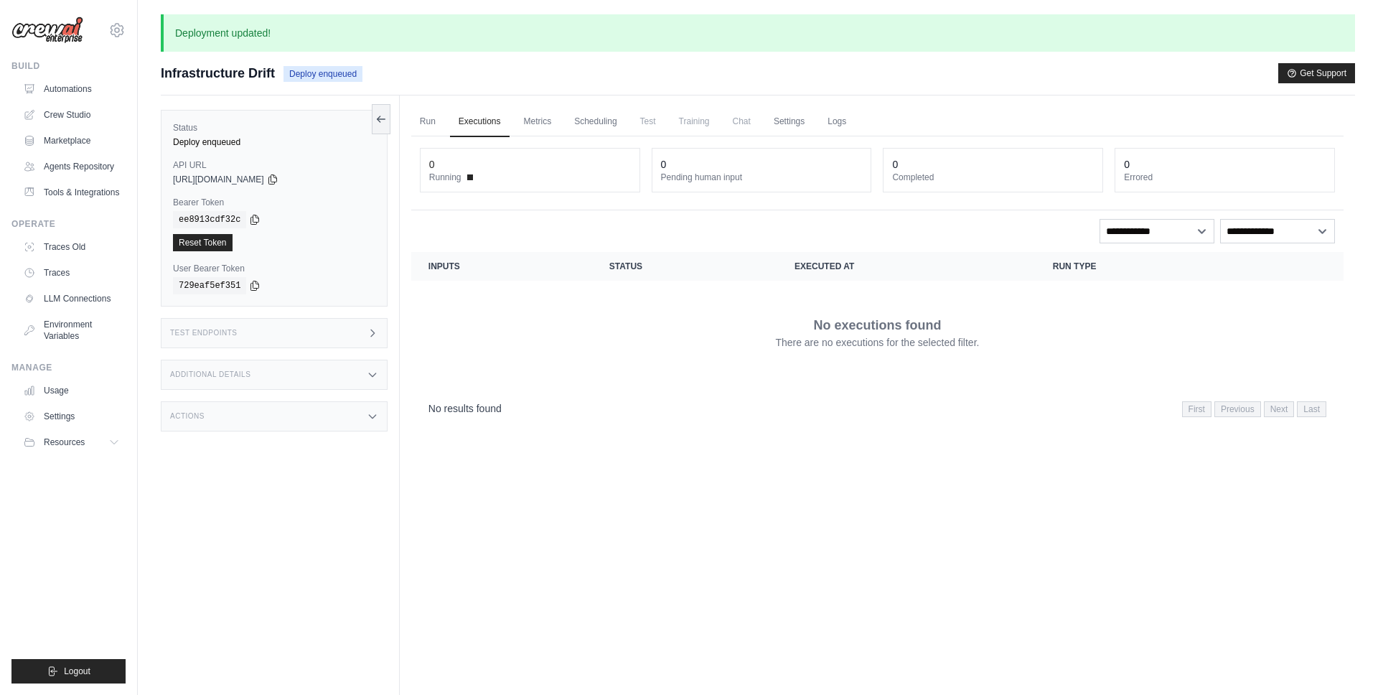
click at [763, 126] on ul "Run Executions Metrics Scheduling Test Training Chat Settings Logs" at bounding box center [877, 121] width 932 height 29
drag, startPoint x: 777, startPoint y: 125, endPoint x: 561, endPoint y: 236, distance: 243.7
click at [777, 125] on link "Settings" at bounding box center [789, 122] width 48 height 30
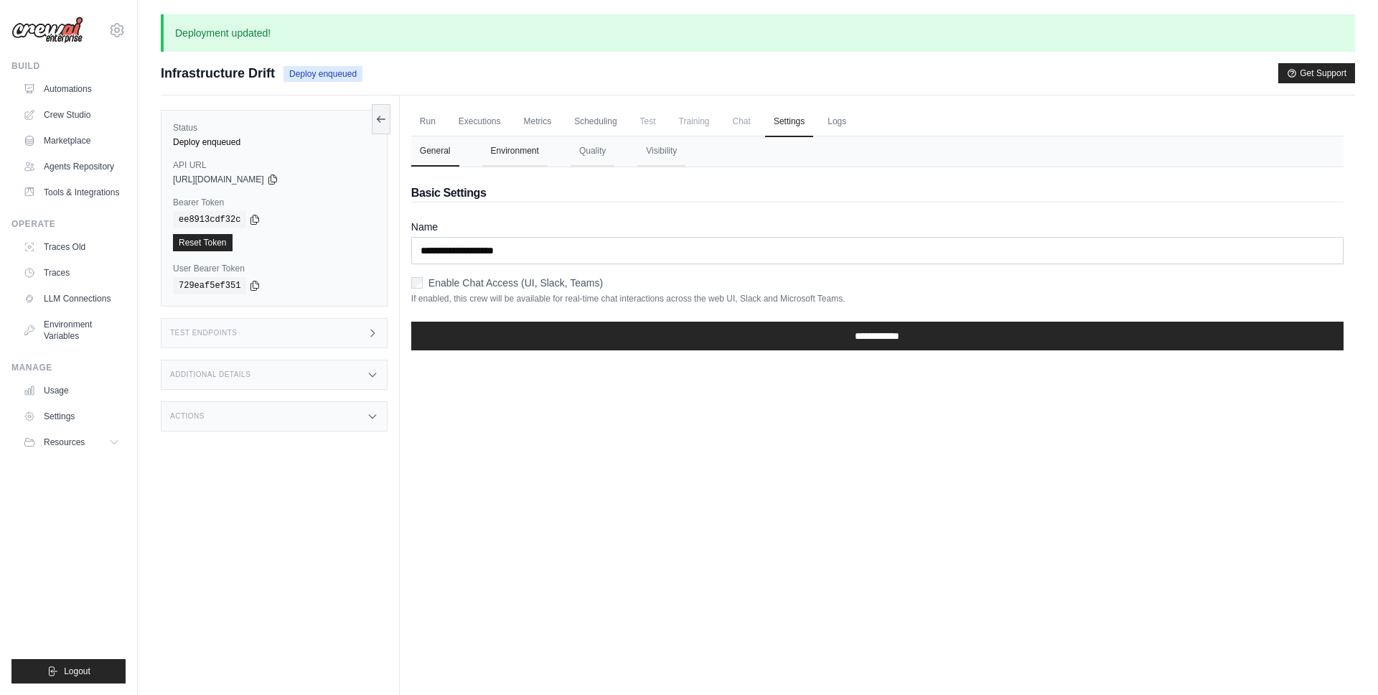
click at [508, 162] on button "Environment" at bounding box center [514, 151] width 65 height 30
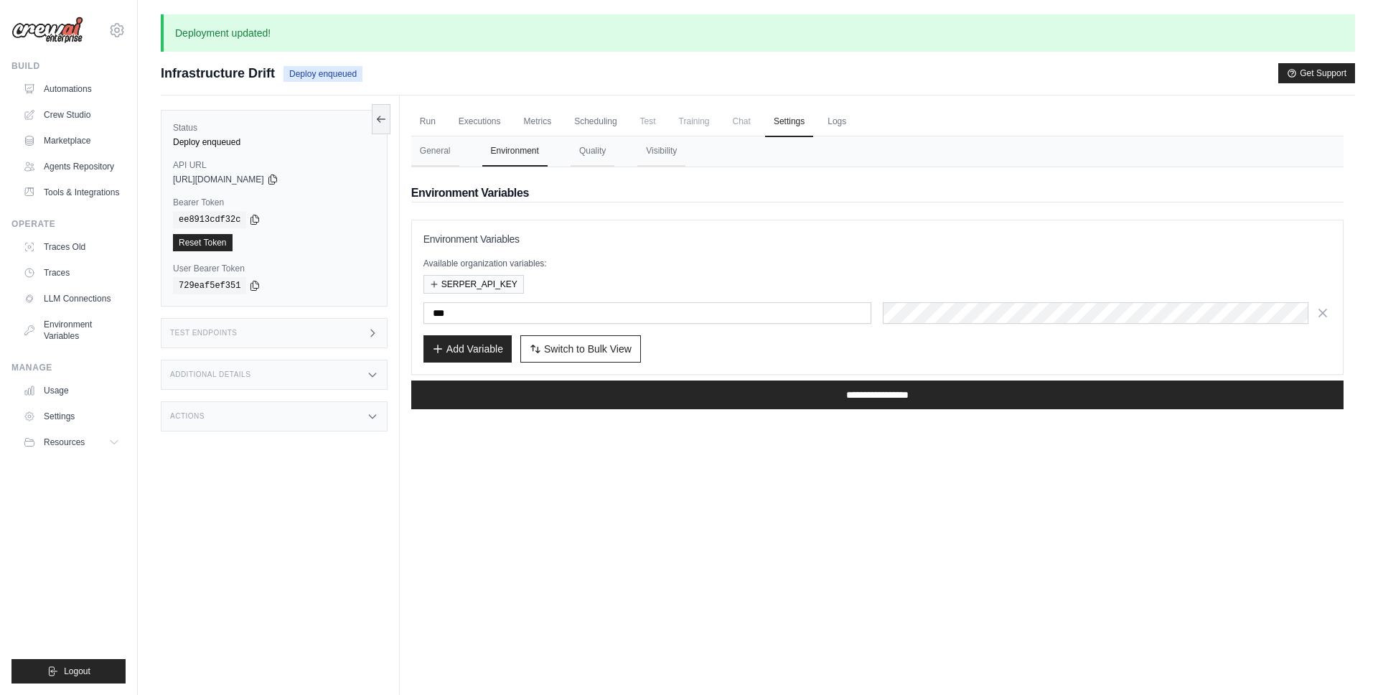
click at [510, 159] on button "Environment" at bounding box center [514, 151] width 65 height 30
click at [598, 258] on p "Available organization variables:" at bounding box center [878, 263] width 908 height 11
drag, startPoint x: 477, startPoint y: 264, endPoint x: 435, endPoint y: 263, distance: 42.4
click at [446, 263] on p "Available organization variables:" at bounding box center [878, 263] width 908 height 11
drag, startPoint x: 435, startPoint y: 263, endPoint x: 505, endPoint y: 263, distance: 70.3
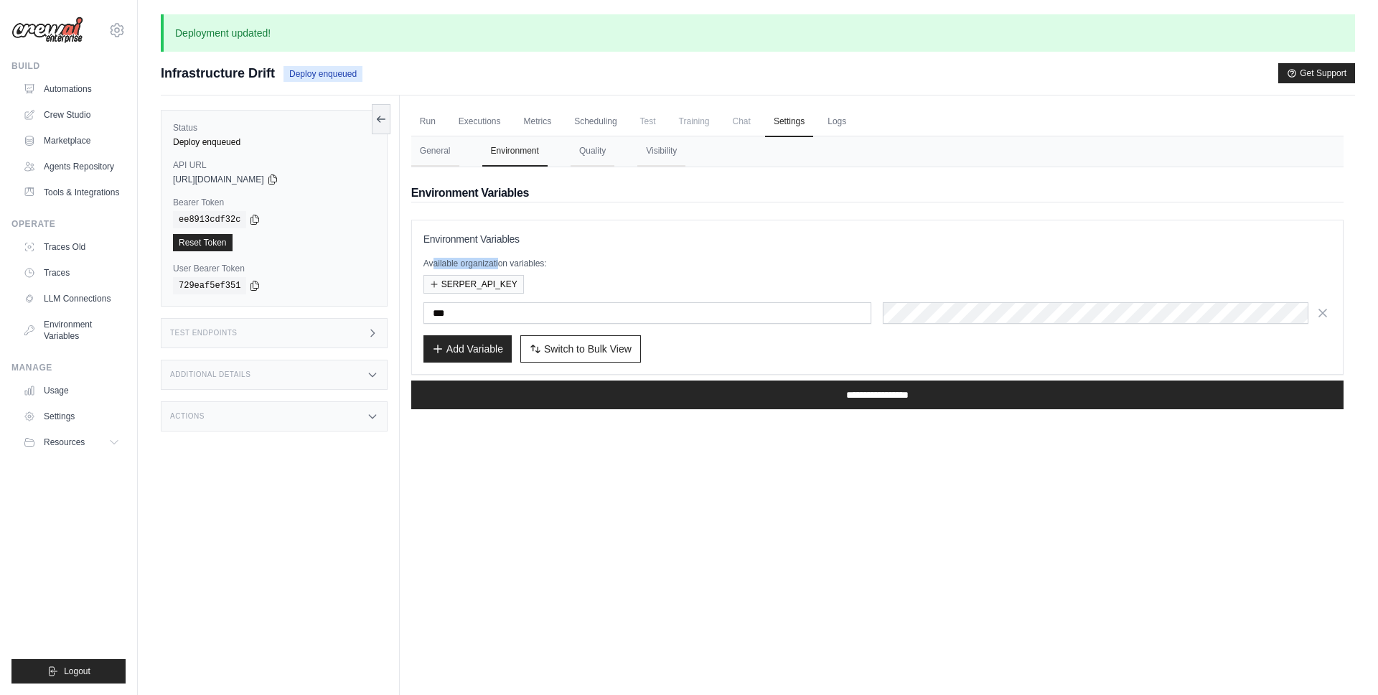
click at [500, 262] on p "Available organization variables:" at bounding box center [878, 263] width 908 height 11
click at [506, 263] on p "Available organization variables:" at bounding box center [878, 263] width 908 height 11
click at [868, 241] on h3 "Environment Variables" at bounding box center [878, 239] width 908 height 14
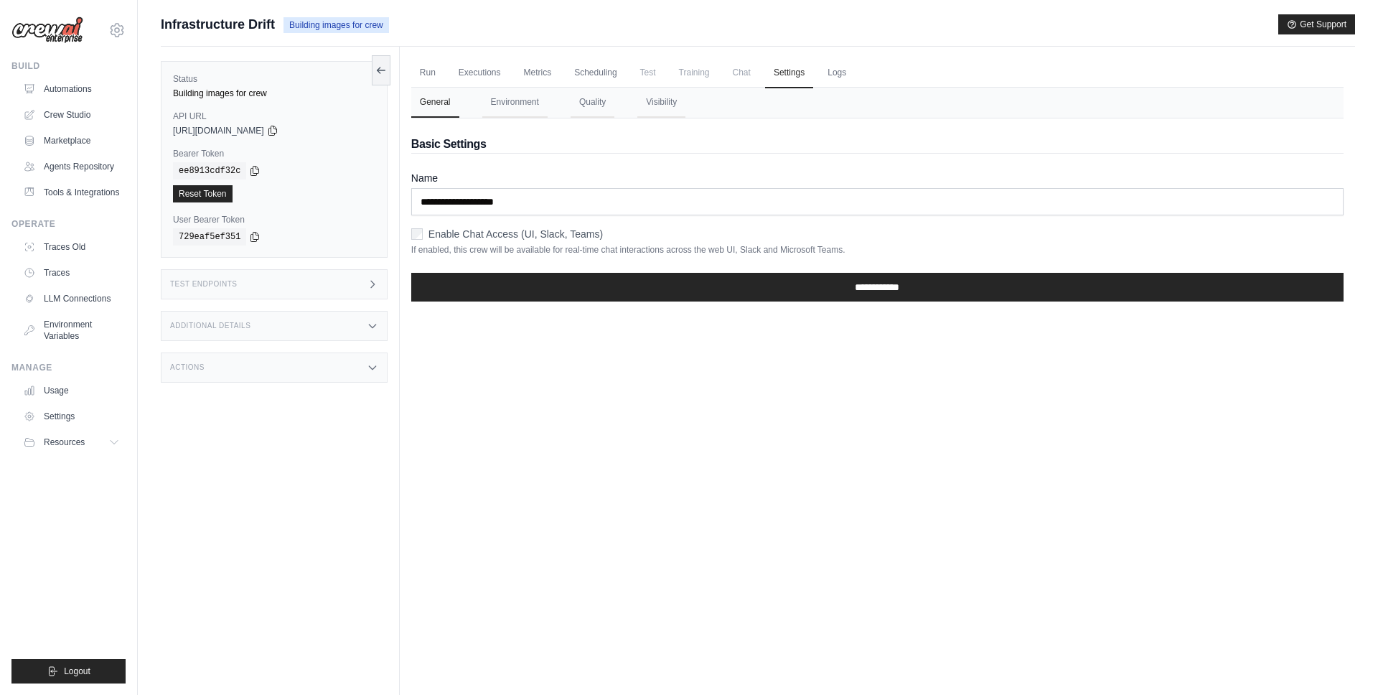
click at [550, 101] on nav "General Environment Quality Visibility" at bounding box center [877, 103] width 932 height 30
click at [540, 100] on button "Environment" at bounding box center [514, 103] width 65 height 30
